Goal: Transaction & Acquisition: Purchase product/service

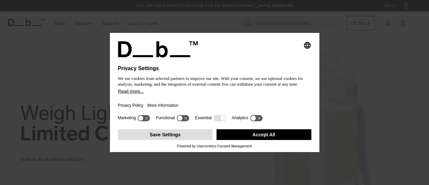
click at [171, 138] on button "Save Settings" at bounding box center [165, 134] width 95 height 11
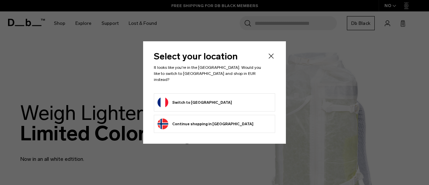
click at [186, 98] on button "Switch to France" at bounding box center [195, 102] width 74 height 11
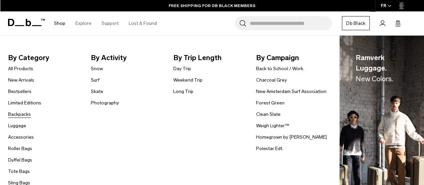
click at [23, 114] on link "Backpacks" at bounding box center [19, 114] width 23 height 7
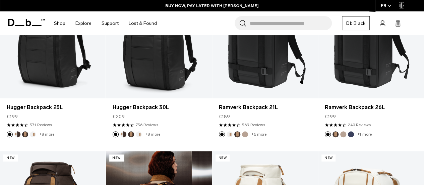
scroll to position [101, 0]
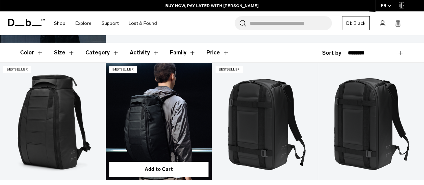
click at [164, 126] on link "Hugger Backpack 30L" at bounding box center [159, 121] width 106 height 117
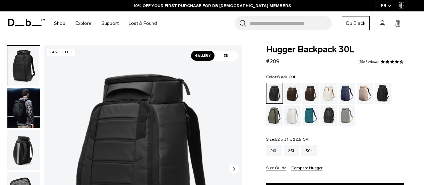
drag, startPoint x: 0, startPoint y: 0, endPoint x: 24, endPoint y: 120, distance: 122.5
click at [24, 130] on img "button" at bounding box center [23, 150] width 33 height 40
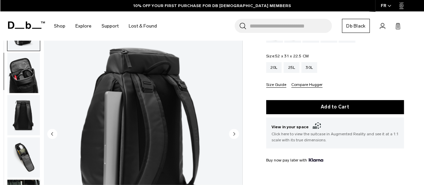
scroll to position [101, 0]
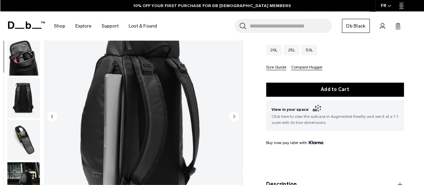
click at [237, 115] on circle "Next slide" at bounding box center [234, 116] width 10 height 10
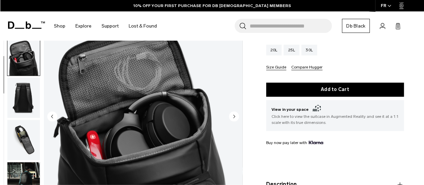
scroll to position [127, 0]
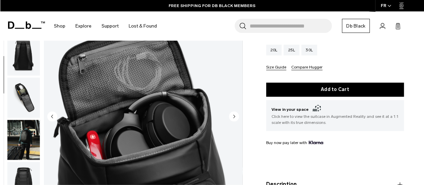
click at [237, 115] on circle "Next slide" at bounding box center [234, 116] width 10 height 10
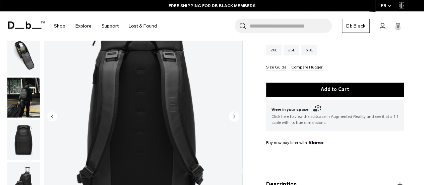
click at [237, 115] on circle "Next slide" at bounding box center [234, 116] width 10 height 10
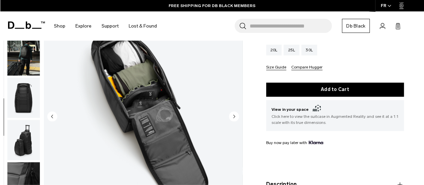
scroll to position [211, 0]
click at [237, 115] on circle "Next slide" at bounding box center [234, 116] width 10 height 10
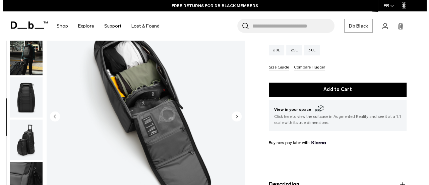
scroll to position [215, 0]
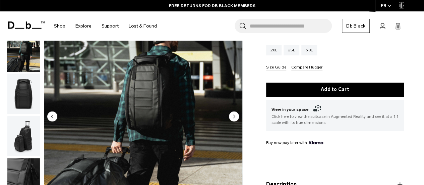
click at [237, 115] on circle "Next slide" at bounding box center [234, 116] width 10 height 10
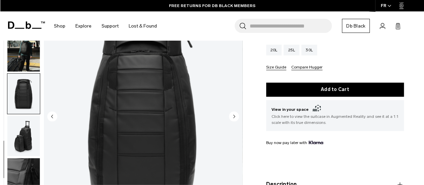
click at [237, 115] on circle "Next slide" at bounding box center [234, 116] width 10 height 10
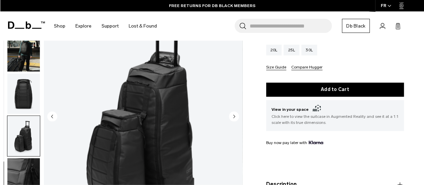
click at [237, 115] on circle "Next slide" at bounding box center [234, 116] width 10 height 10
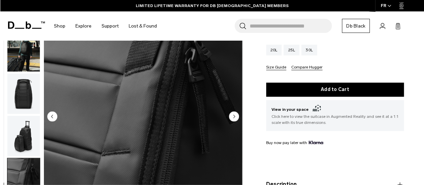
click at [237, 115] on circle "Next slide" at bounding box center [234, 116] width 10 height 10
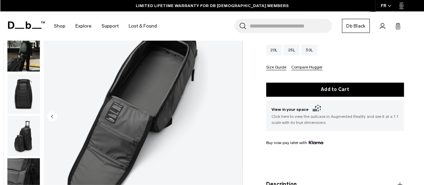
click at [237, 115] on img "11 / 11" at bounding box center [143, 117] width 199 height 248
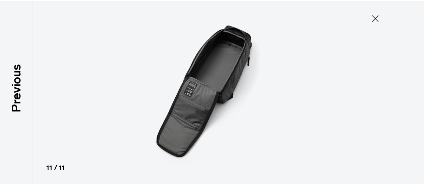
scroll to position [212, 0]
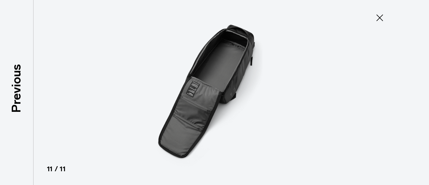
click at [378, 19] on icon at bounding box center [380, 17] width 11 height 11
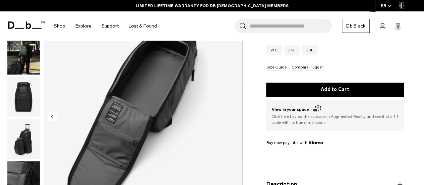
scroll to position [215, 0]
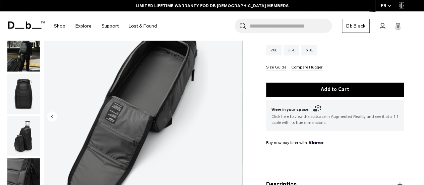
click at [296, 51] on div "25L" at bounding box center [292, 50] width 16 height 11
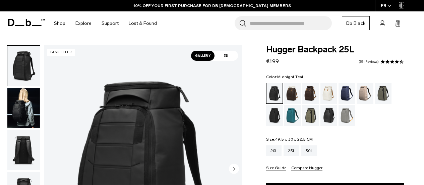
click at [293, 112] on div "Midnight Teal" at bounding box center [292, 115] width 17 height 21
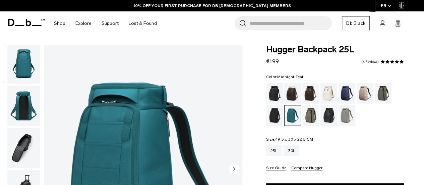
scroll to position [101, 0]
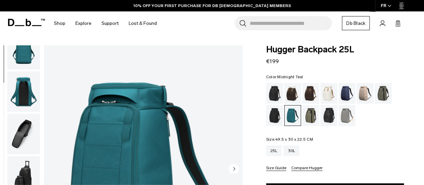
click at [19, 131] on img "button" at bounding box center [23, 134] width 33 height 40
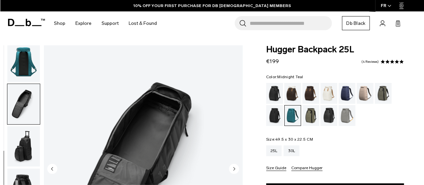
scroll to position [0, 0]
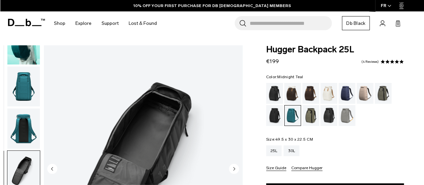
click at [24, 126] on img "button" at bounding box center [23, 128] width 33 height 40
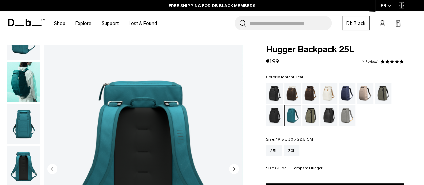
click at [28, 93] on img "button" at bounding box center [23, 82] width 33 height 40
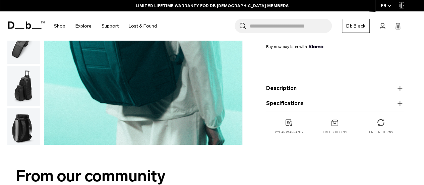
scroll to position [168, 0]
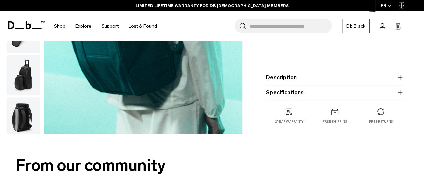
click at [280, 94] on button "Specifications" at bounding box center [335, 93] width 138 height 8
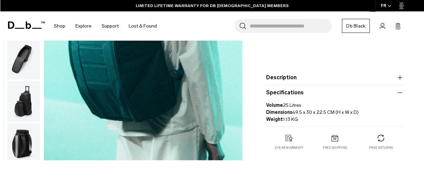
click at [289, 80] on button "Description" at bounding box center [335, 77] width 138 height 8
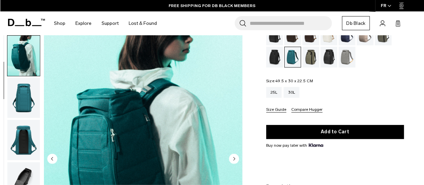
scroll to position [0, 0]
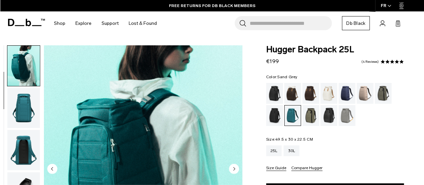
click at [344, 114] on div "Sand Grey" at bounding box center [347, 115] width 17 height 21
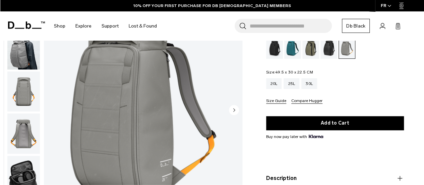
scroll to position [101, 0]
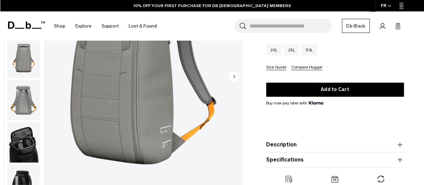
click at [25, 137] on img "button" at bounding box center [23, 142] width 33 height 40
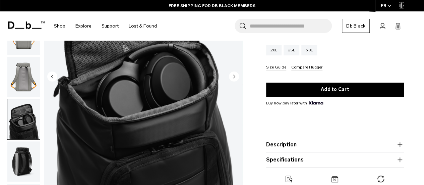
scroll to position [21, 0]
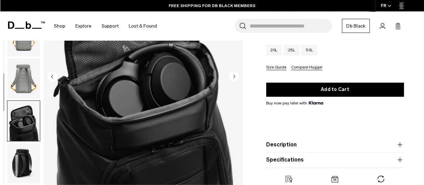
click at [31, 86] on img "button" at bounding box center [23, 79] width 33 height 40
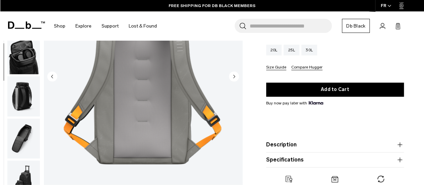
scroll to position [134, 0]
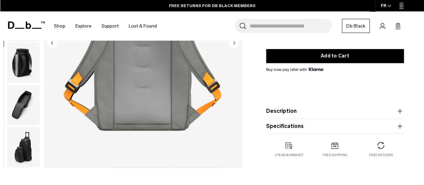
click at [23, 114] on img "button" at bounding box center [23, 105] width 33 height 40
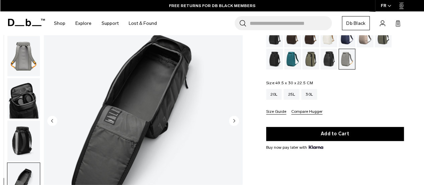
scroll to position [67, 0]
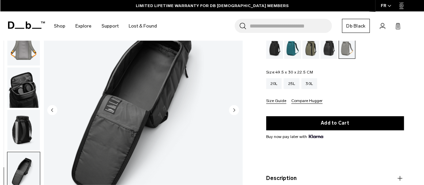
click at [26, 59] on img "button" at bounding box center [23, 45] width 33 height 40
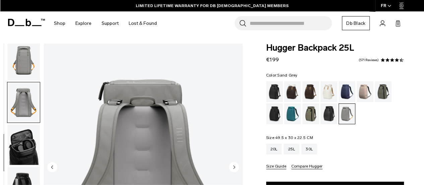
scroll to position [0, 0]
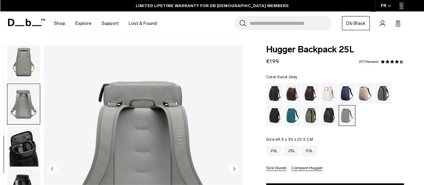
click at [23, 62] on img "button" at bounding box center [23, 62] width 33 height 40
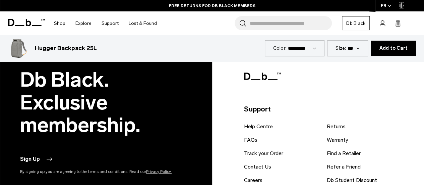
scroll to position [2764, 0]
